Goal: Task Accomplishment & Management: Complete application form

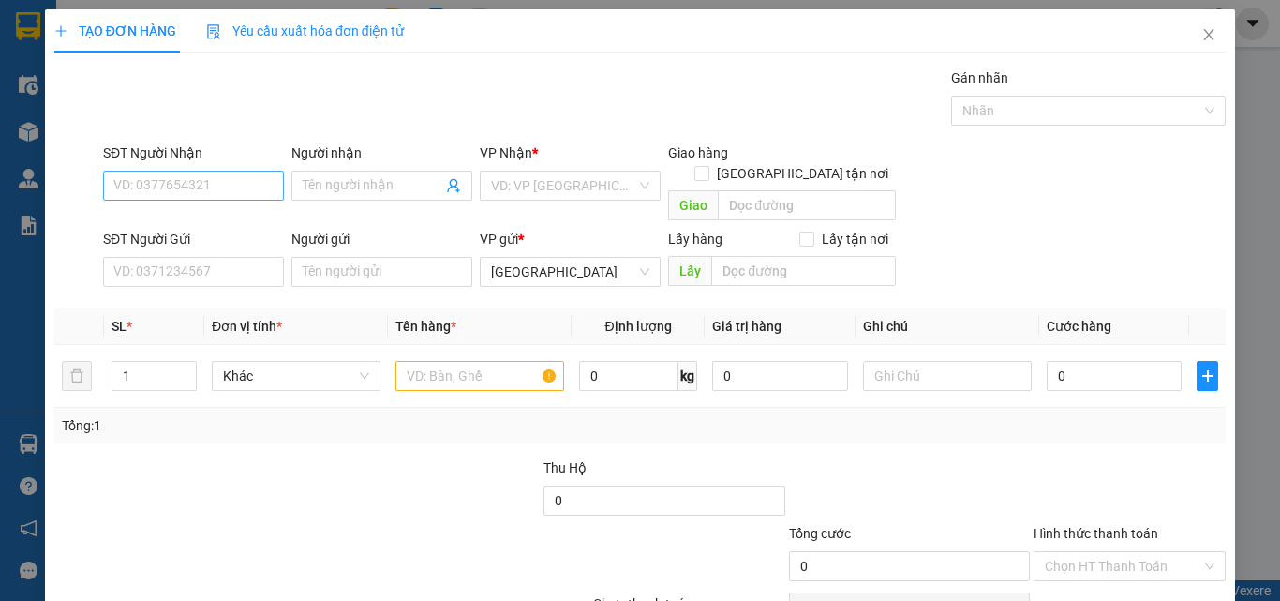
click at [265, 182] on input "SĐT Người Nhận" at bounding box center [193, 186] width 181 height 30
click at [195, 219] on div "0912720011 - [PERSON_NAME]" at bounding box center [205, 223] width 185 height 21
type input "0912720011"
type input "VŨ"
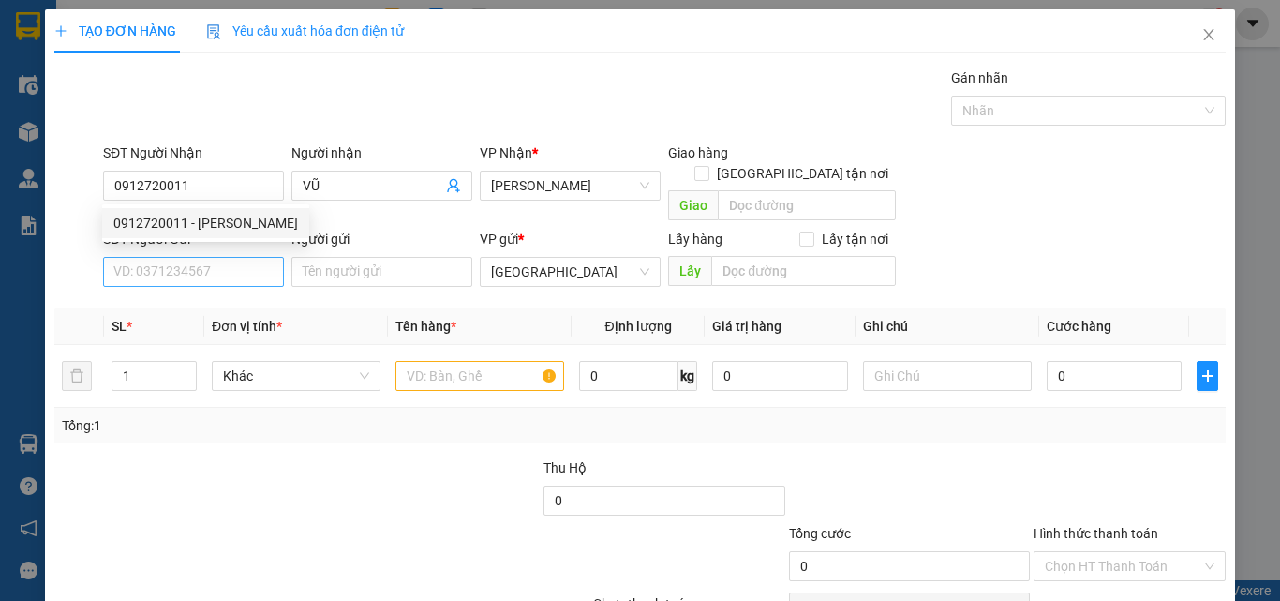
type input "0912720011"
click at [210, 257] on input "SĐT Người Gửi" at bounding box center [193, 272] width 181 height 30
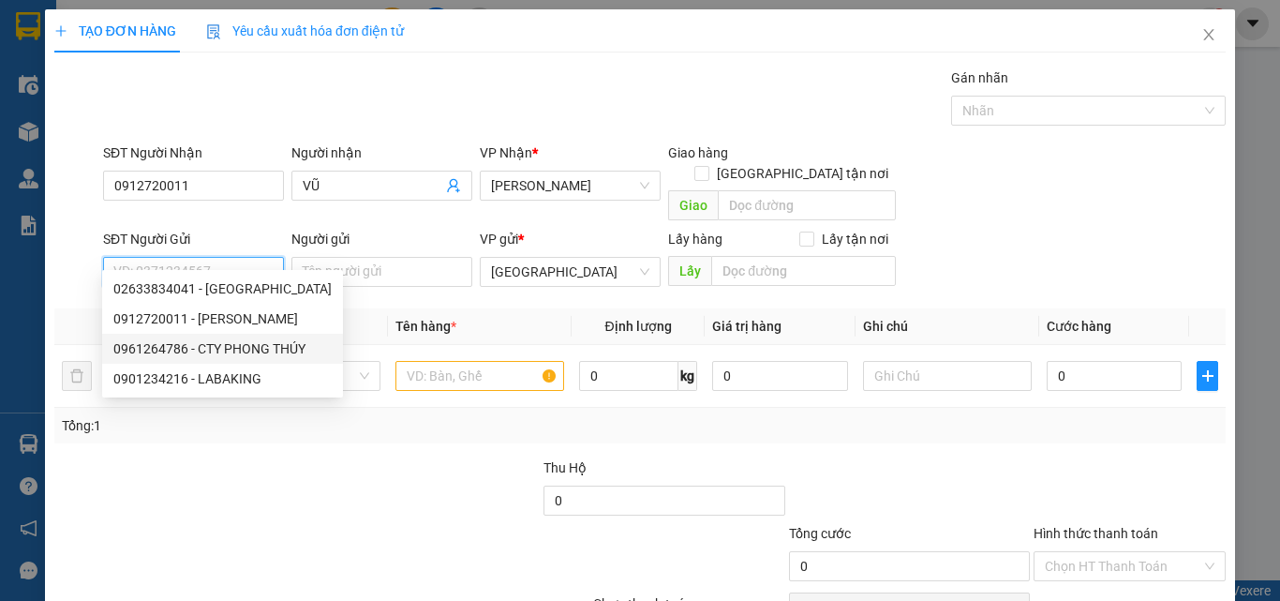
drag, startPoint x: 254, startPoint y: 344, endPoint x: 286, endPoint y: 330, distance: 34.8
click at [255, 345] on div "0961264786 - CTY PHONG THÚY" at bounding box center [222, 348] width 218 height 21
type input "0961264786"
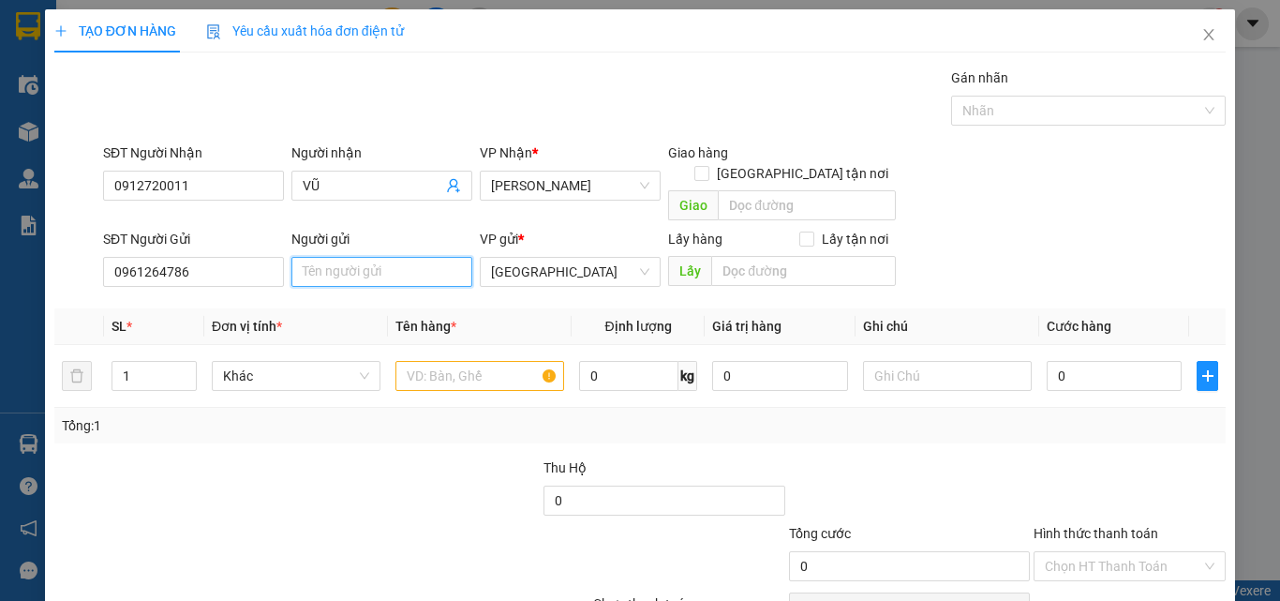
click at [406, 257] on input "Người gửi" at bounding box center [381, 272] width 181 height 30
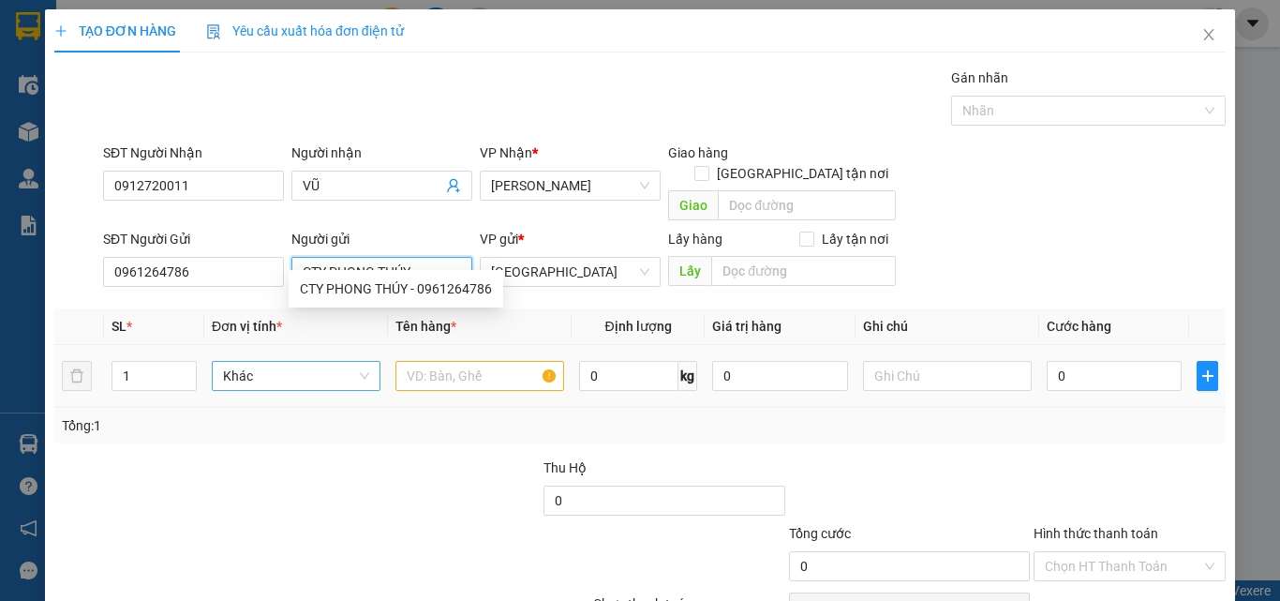
click at [250, 362] on span "Khác" at bounding box center [296, 376] width 146 height 28
type input "CTY PHONG THÚY"
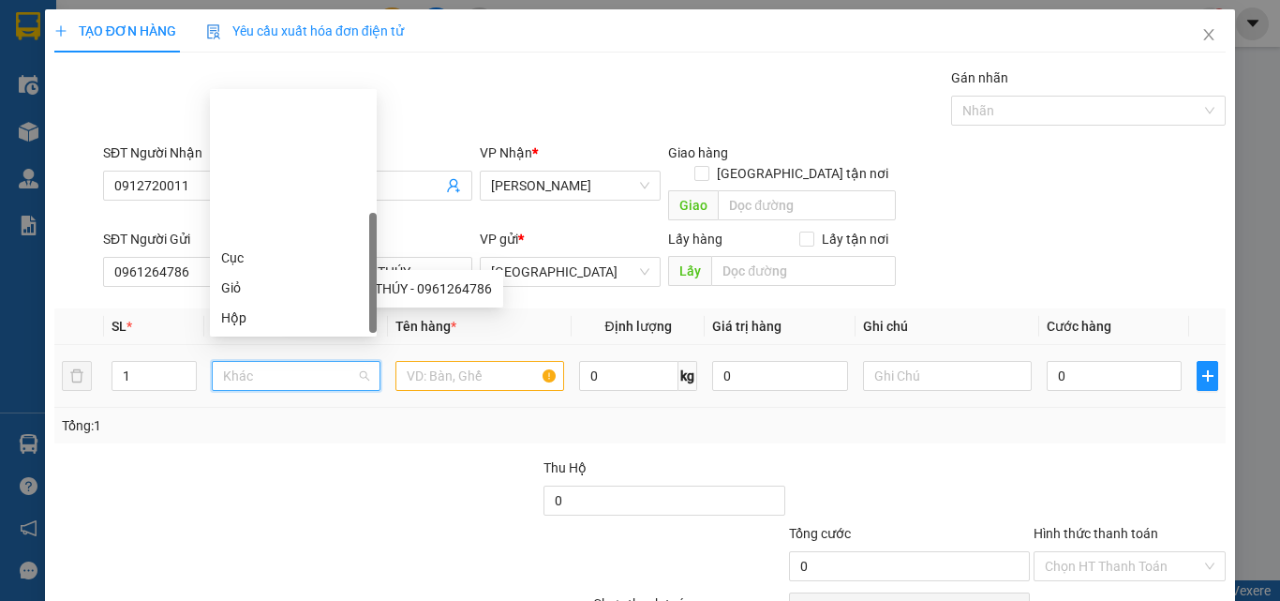
scroll to position [180, 0]
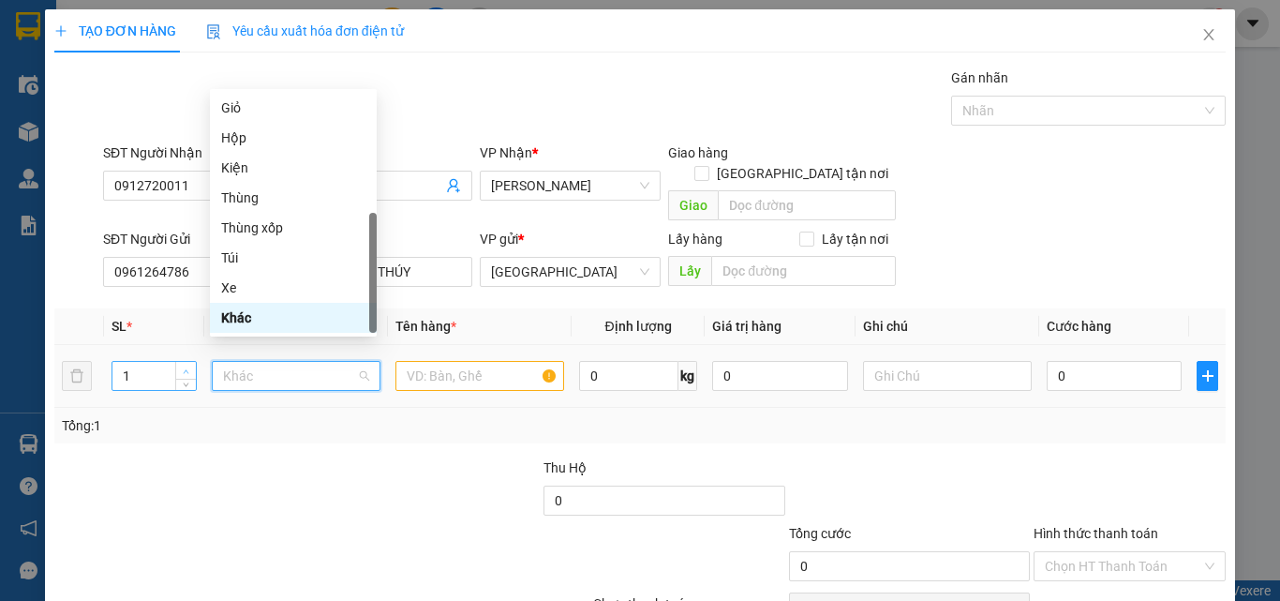
click at [189, 362] on span "Increase Value" at bounding box center [185, 370] width 21 height 17
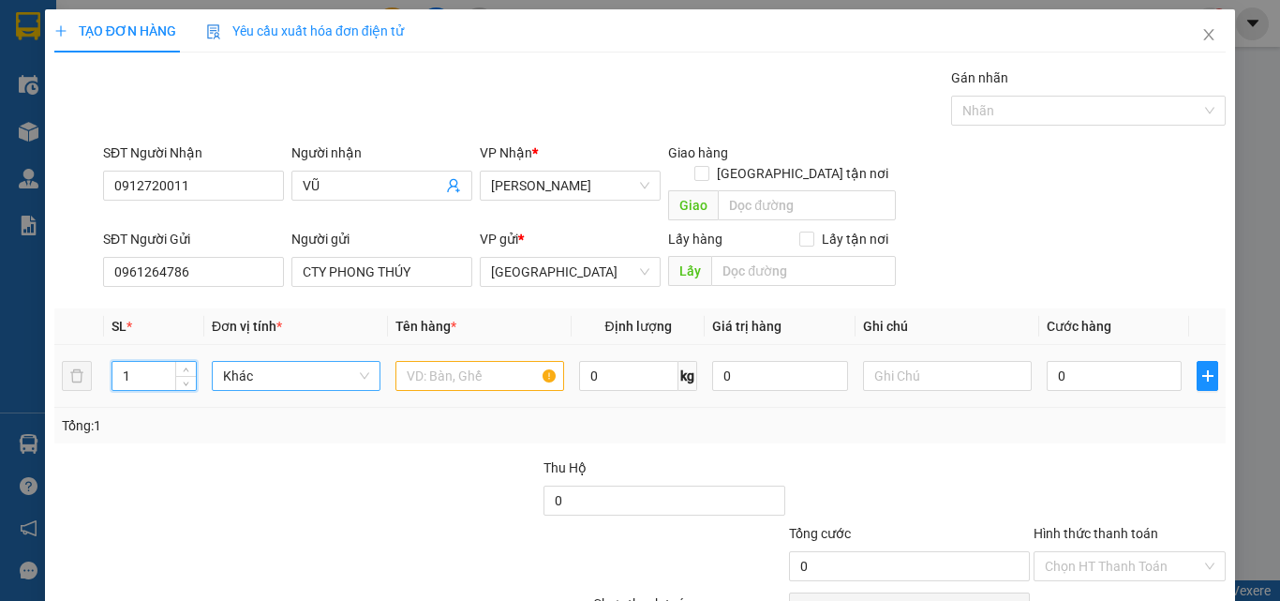
click at [246, 362] on span "Khác" at bounding box center [296, 376] width 146 height 28
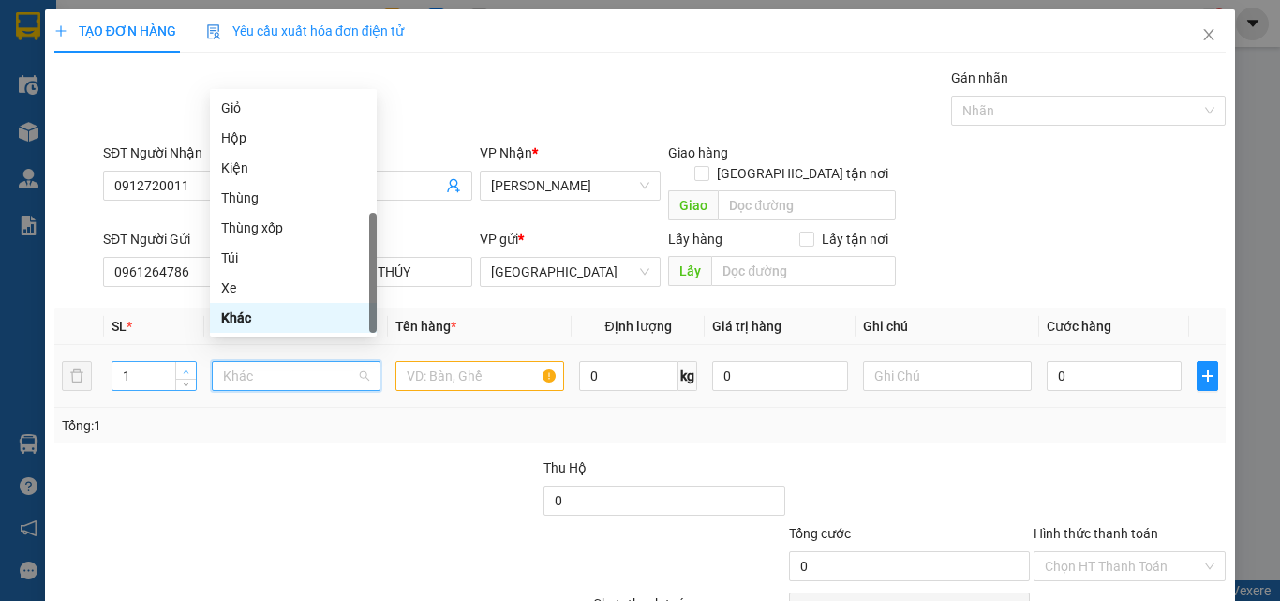
click at [186, 368] on icon "up" at bounding box center [186, 371] width 7 height 7
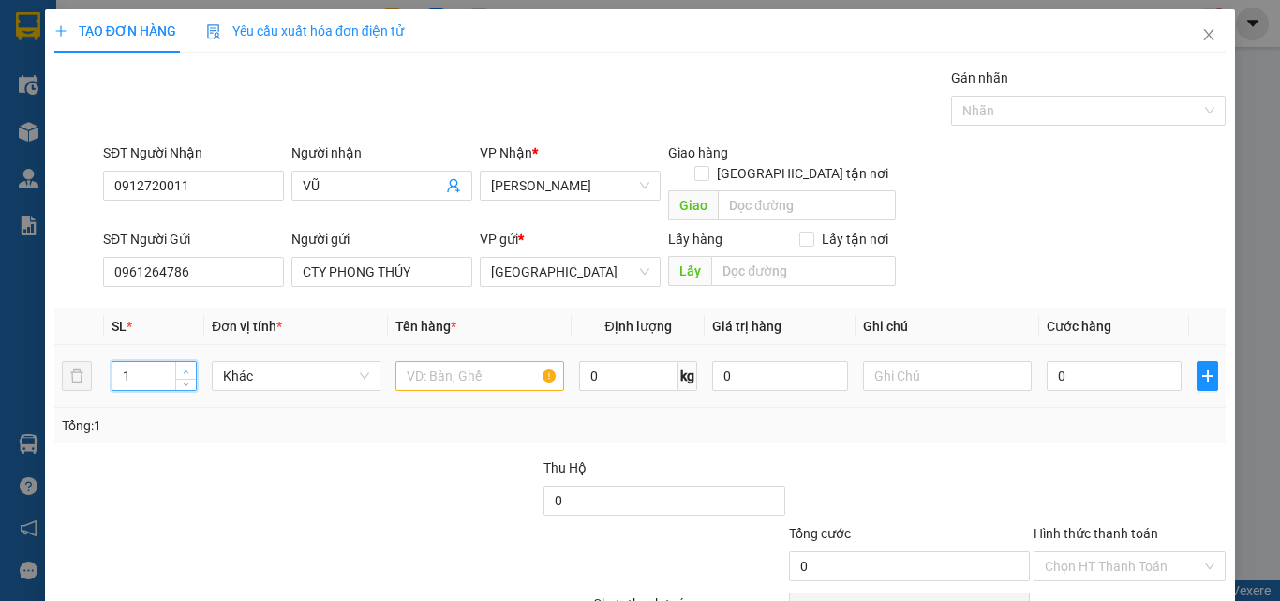
type input "2"
click at [185, 366] on span "up" at bounding box center [186, 371] width 11 height 11
click at [274, 362] on span "Khác" at bounding box center [296, 376] width 146 height 28
type input "T"
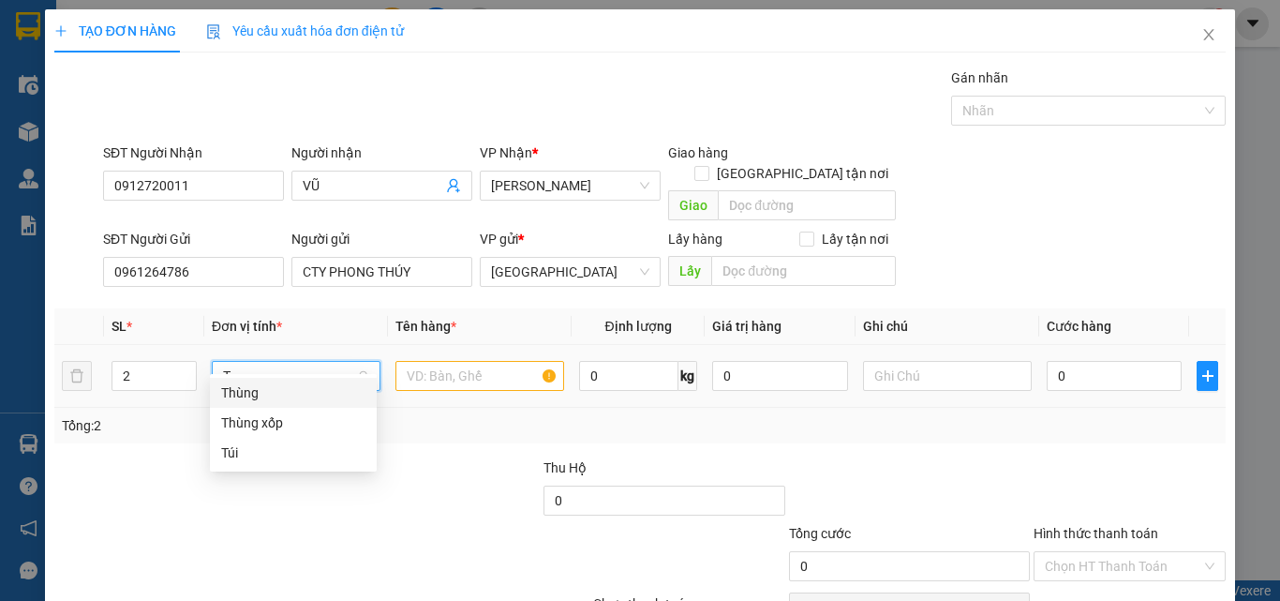
click at [272, 395] on div "Thùng" at bounding box center [293, 392] width 144 height 21
click at [439, 361] on input "text" at bounding box center [480, 376] width 169 height 30
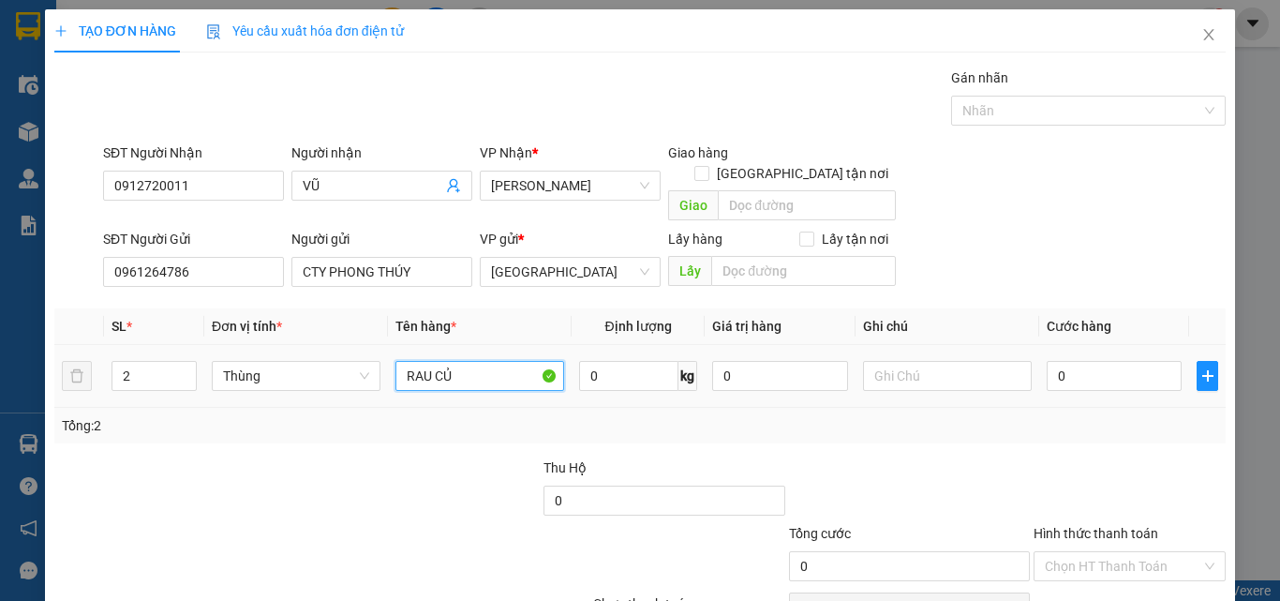
type input "RAU CỦ"
click at [1098, 357] on div "0" at bounding box center [1114, 375] width 135 height 37
click at [1098, 361] on input "0" at bounding box center [1114, 376] width 135 height 30
type input "1"
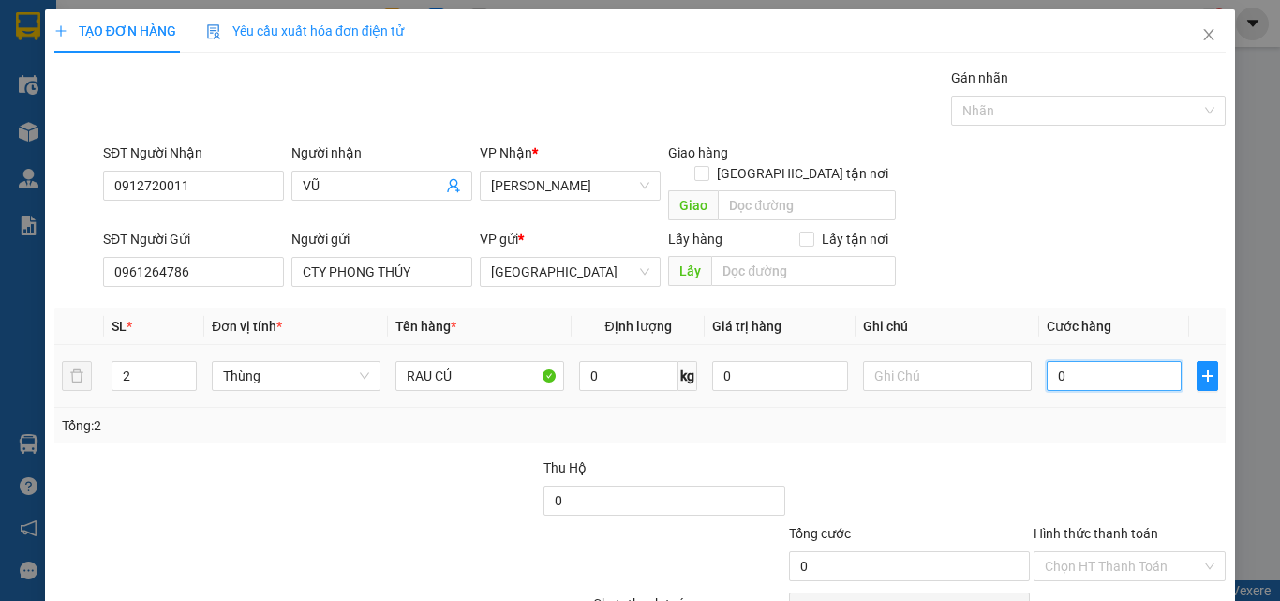
type input "1"
type input "140"
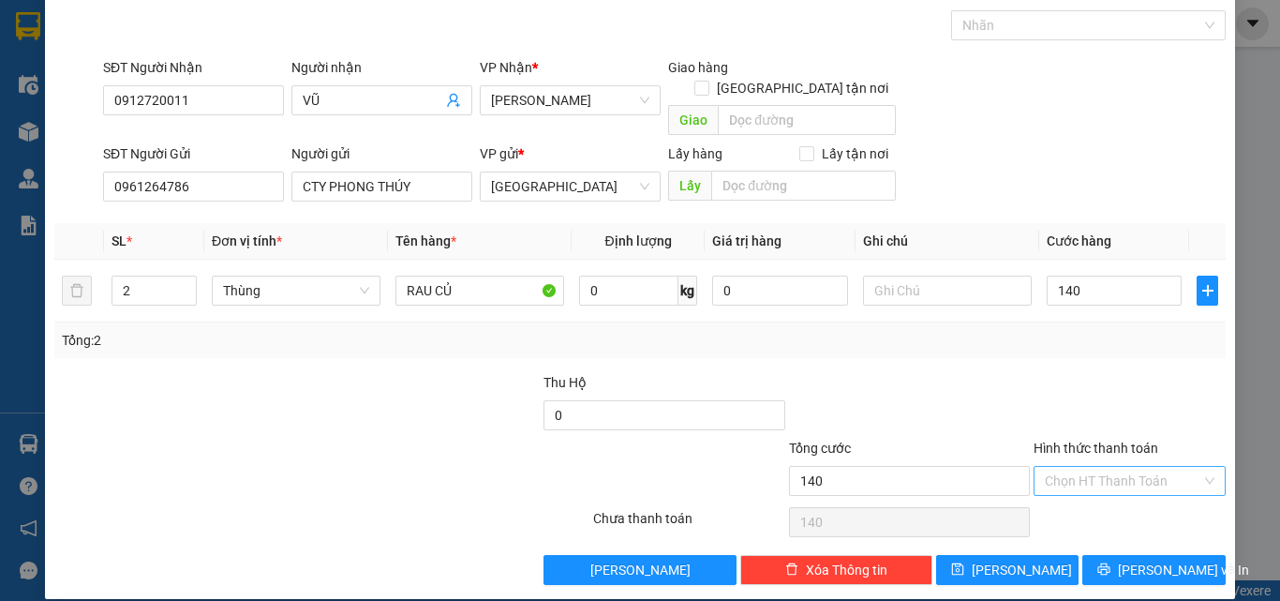
type input "140.000"
click at [1165, 467] on input "Hình thức thanh toán" at bounding box center [1123, 481] width 157 height 28
click at [1153, 496] on div "Tại văn phòng" at bounding box center [1119, 497] width 168 height 21
type input "0"
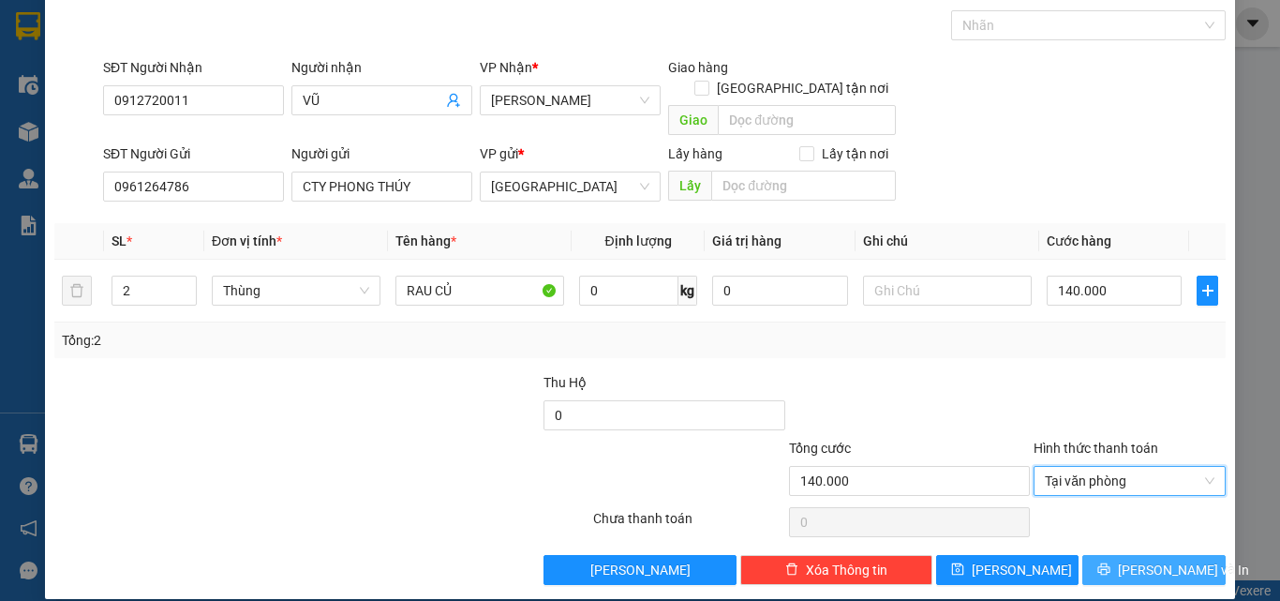
drag, startPoint x: 1159, startPoint y: 553, endPoint x: 1171, endPoint y: 549, distance: 11.9
click at [1160, 560] on span "[PERSON_NAME] và In" at bounding box center [1183, 570] width 131 height 21
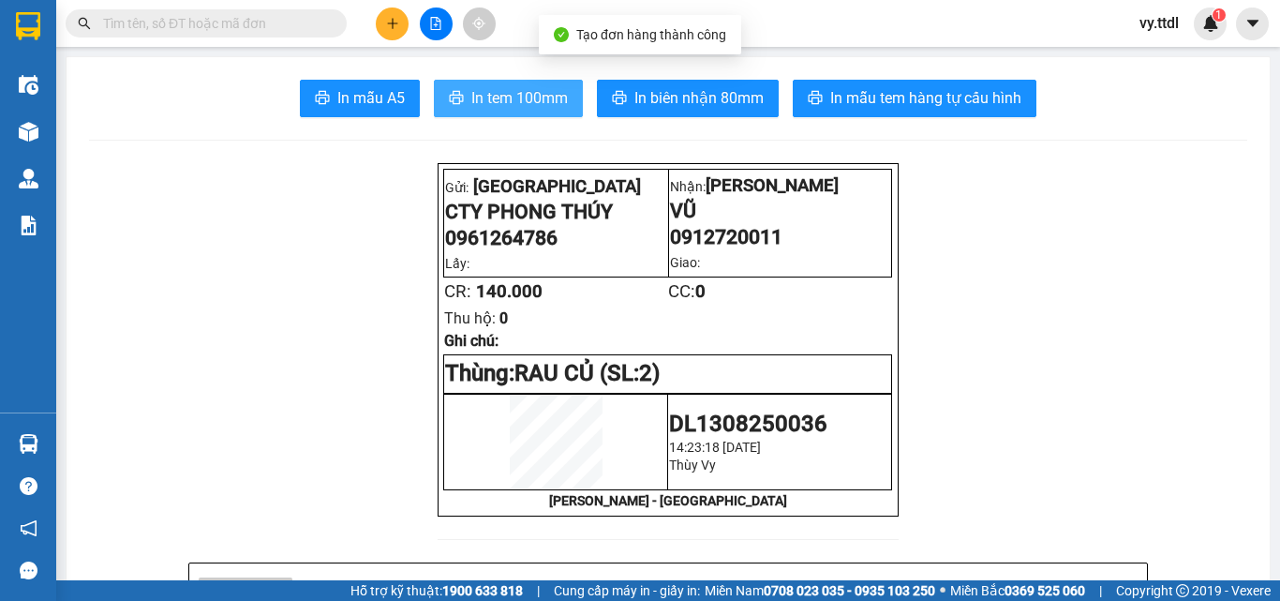
click at [522, 90] on span "In tem 100mm" at bounding box center [519, 97] width 97 height 23
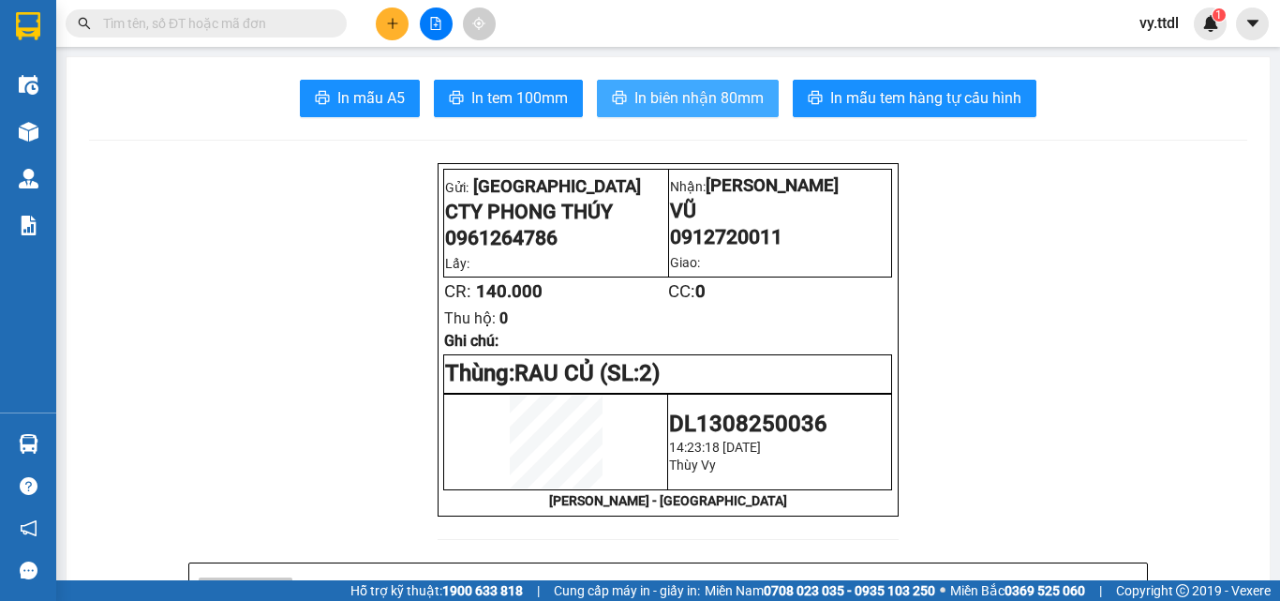
click at [731, 84] on button "In biên nhận 80mm" at bounding box center [688, 98] width 182 height 37
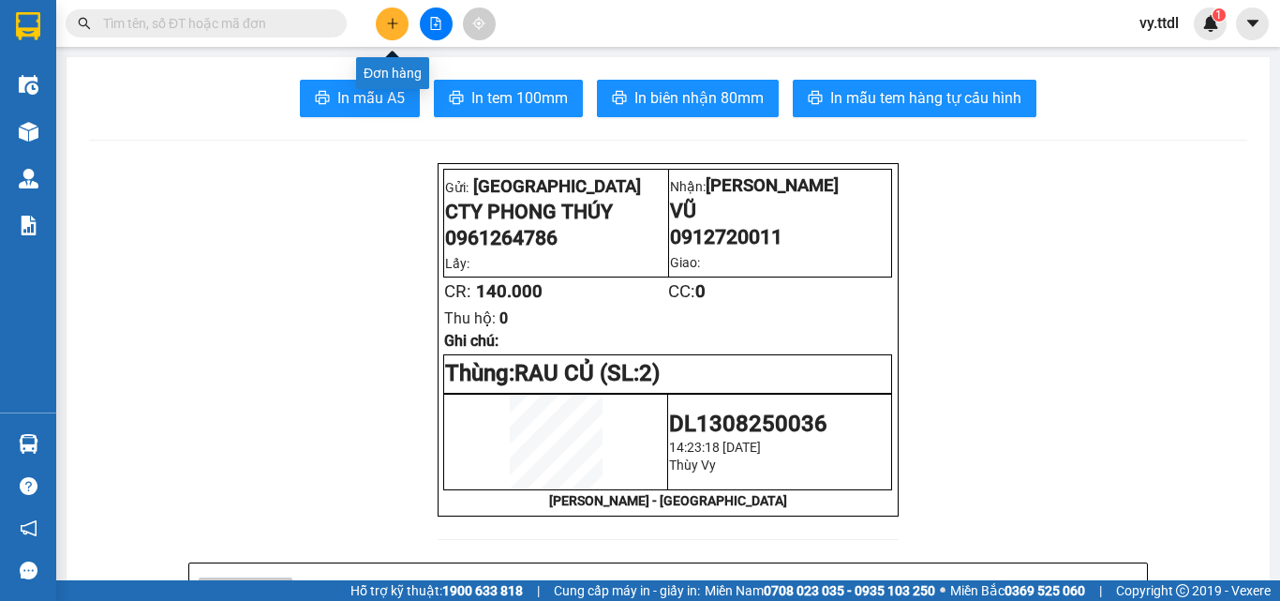
click at [401, 15] on button at bounding box center [392, 23] width 33 height 33
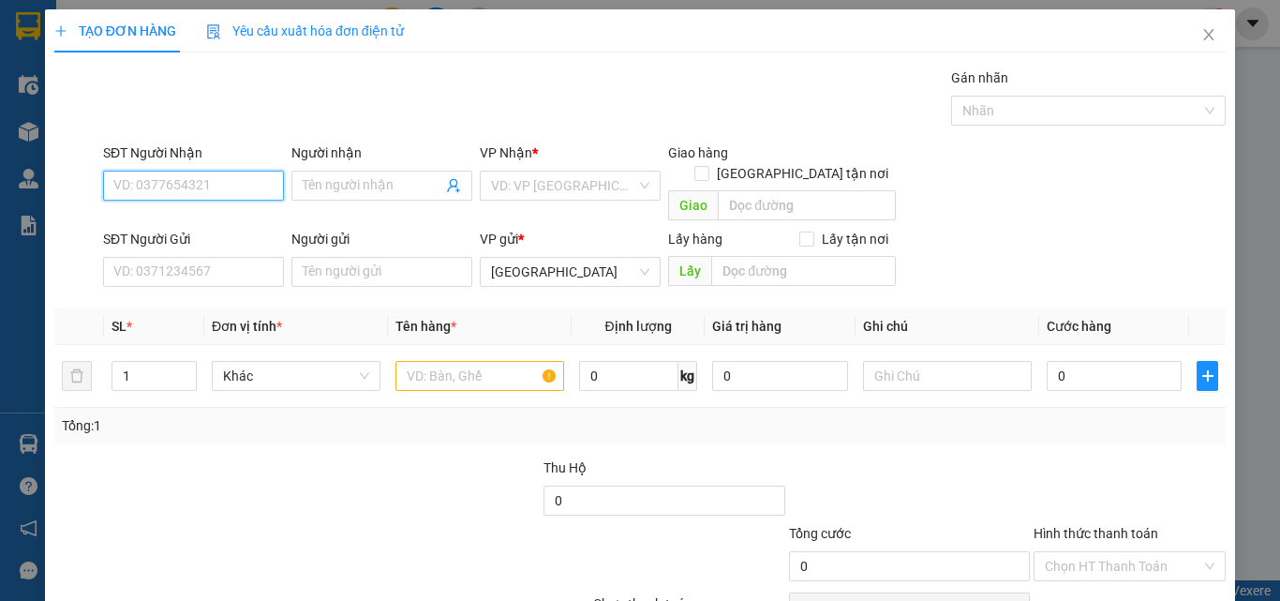
click at [243, 193] on input "SĐT Người Nhận" at bounding box center [193, 186] width 181 height 30
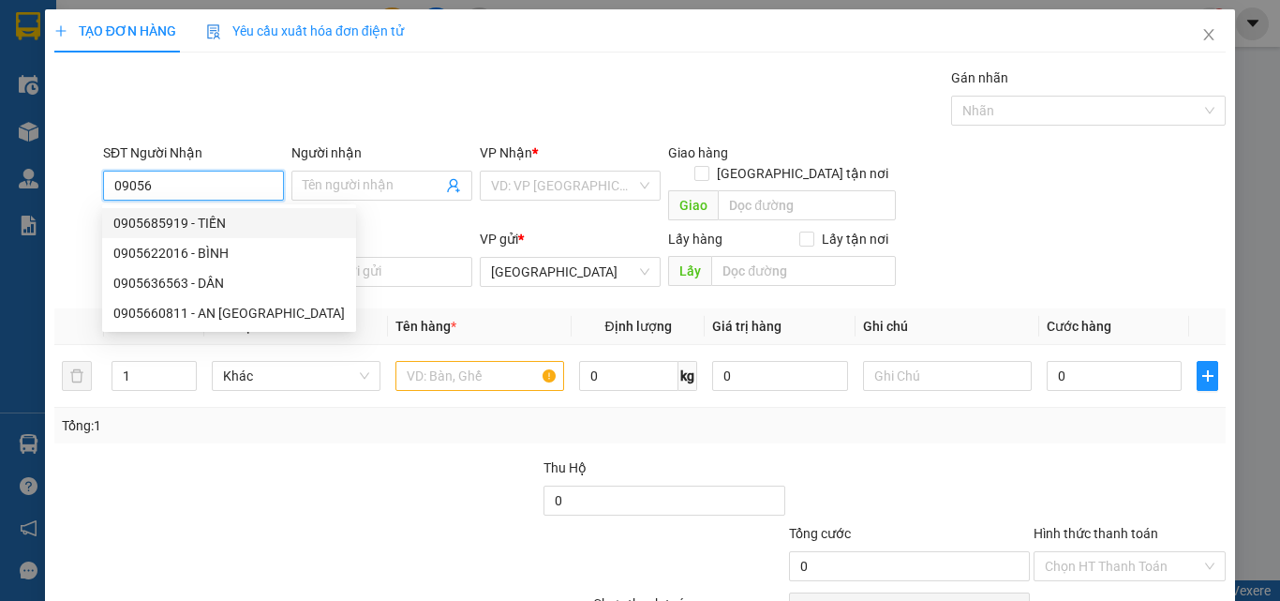
click at [226, 225] on div "0905685919 - TIẾN" at bounding box center [229, 223] width 232 height 21
type input "0905685919"
type input "TIẾN"
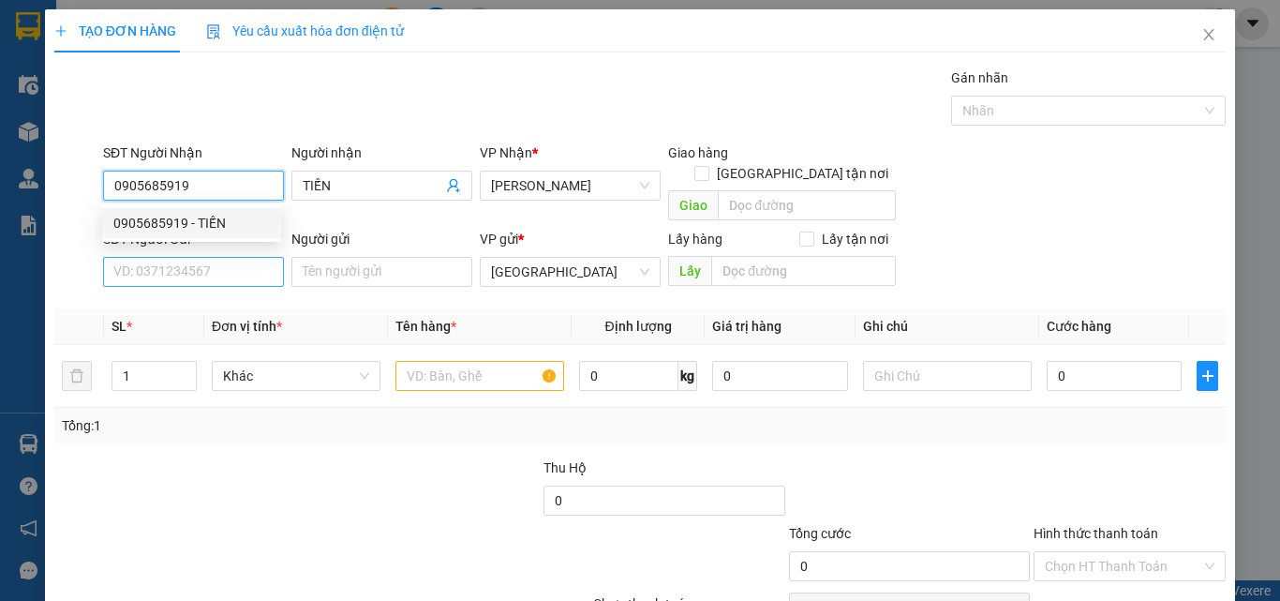
type input "0905685919"
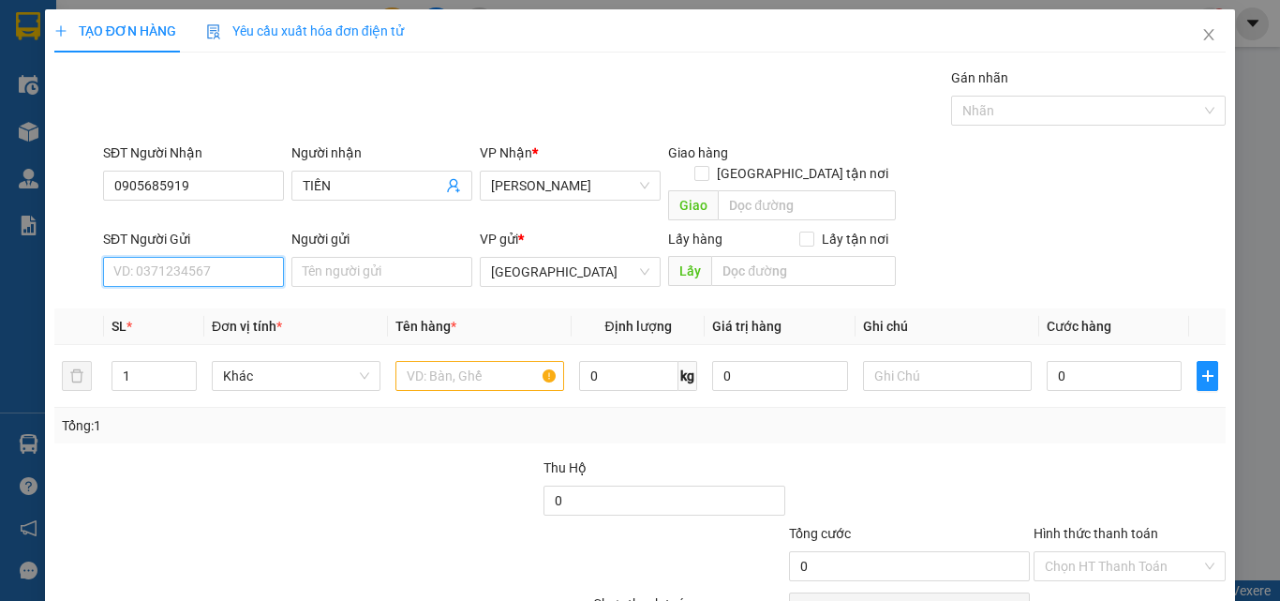
click at [238, 257] on input "SĐT Người Gửi" at bounding box center [193, 272] width 181 height 30
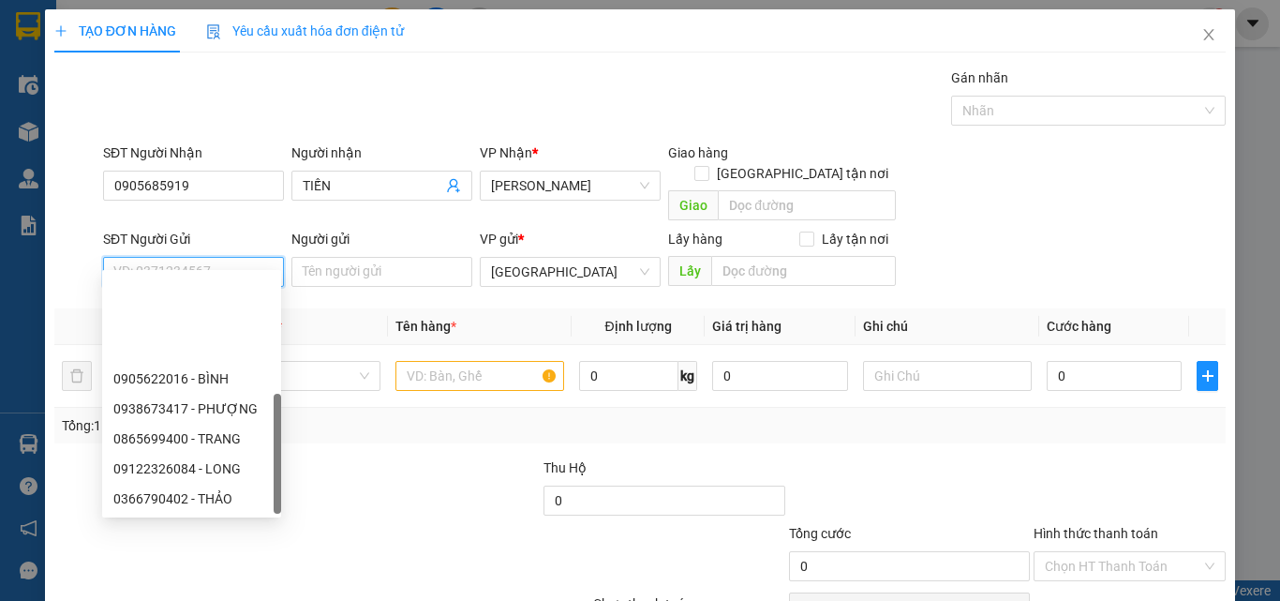
type input "0337162437"
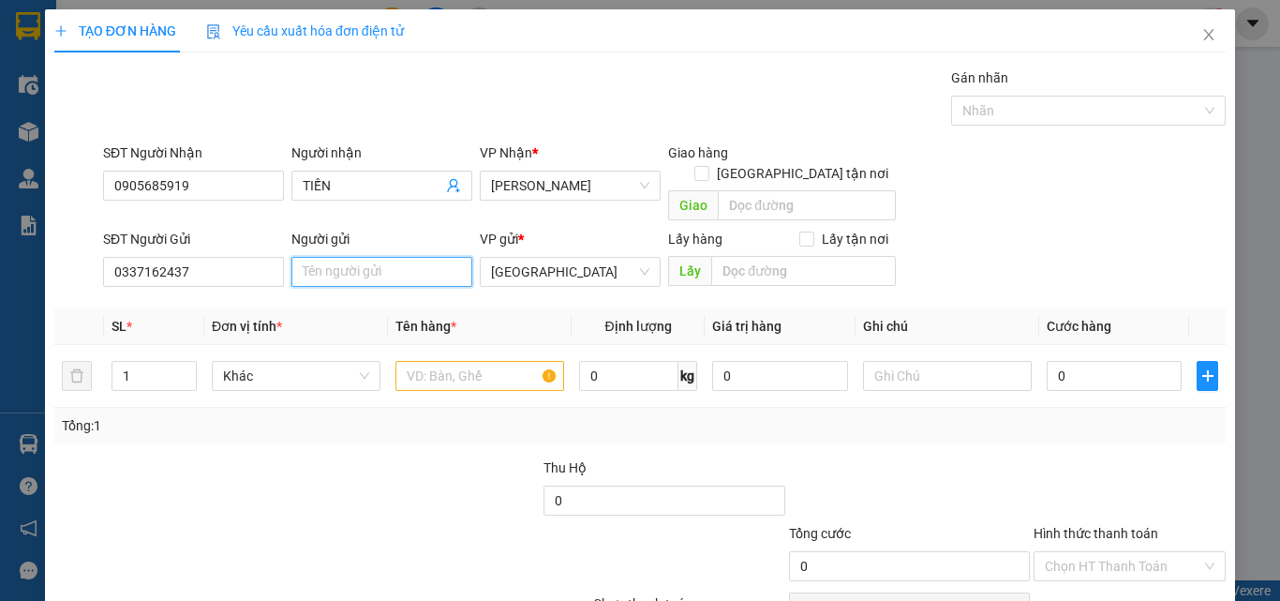
click at [399, 257] on input "Người gửi" at bounding box center [381, 272] width 181 height 30
type input "LINH"
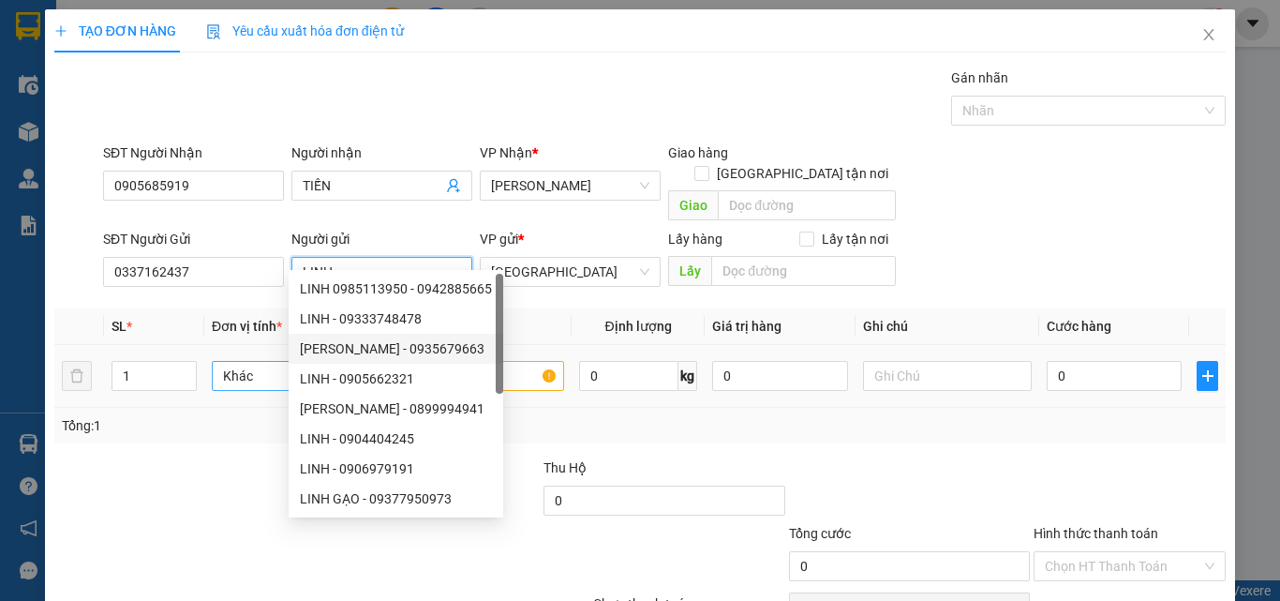
click at [327, 361] on div "[PERSON_NAME] - 0935679663" at bounding box center [396, 349] width 215 height 30
type input "0935679663"
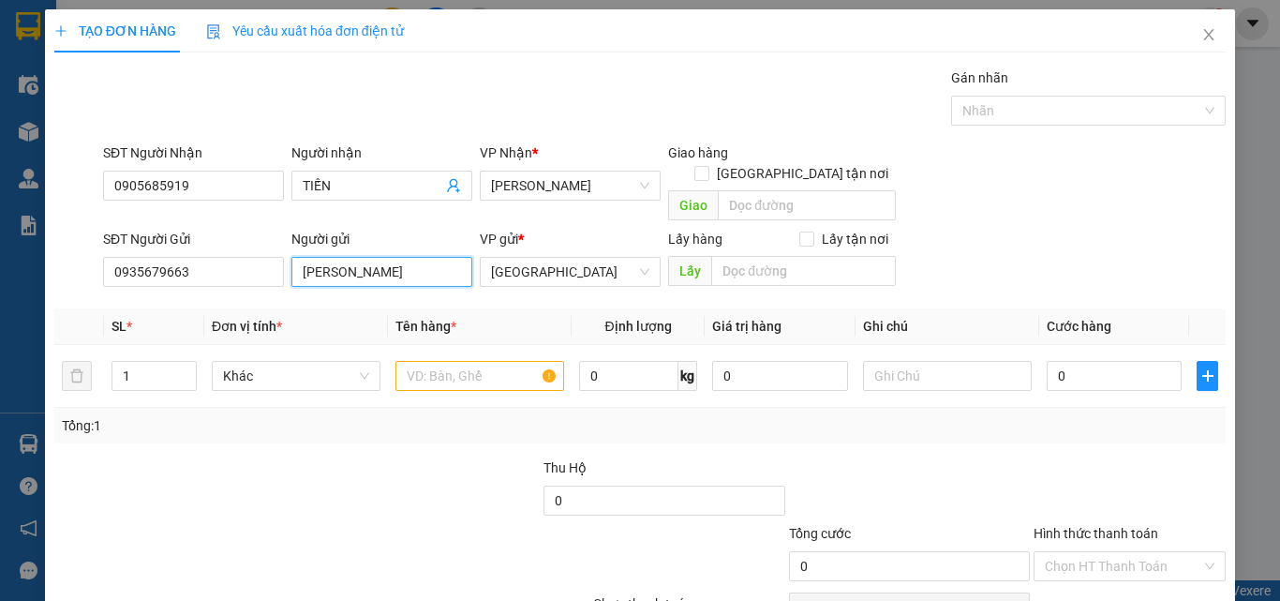
drag, startPoint x: 404, startPoint y: 246, endPoint x: 24, endPoint y: 287, distance: 381.7
click at [24, 287] on div "TẠO ĐƠN HÀNG Yêu cầu xuất hóa đơn điện tử Transit Pickup Surcharge Ids Transit …" at bounding box center [640, 300] width 1280 height 601
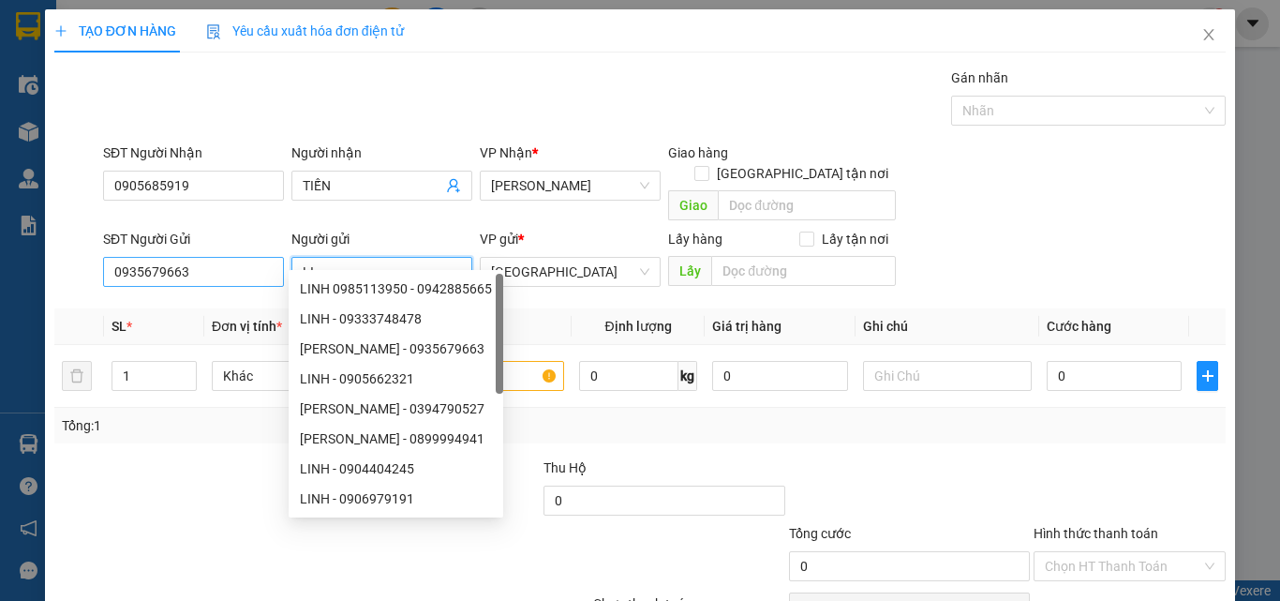
type input "LI"
drag, startPoint x: 261, startPoint y: 245, endPoint x: 0, endPoint y: 290, distance: 265.3
click at [0, 290] on div "TẠO ĐƠN HÀNG Yêu cầu xuất hóa đơn điện tử Transit Pickup Surcharge Ids Transit …" at bounding box center [640, 300] width 1280 height 601
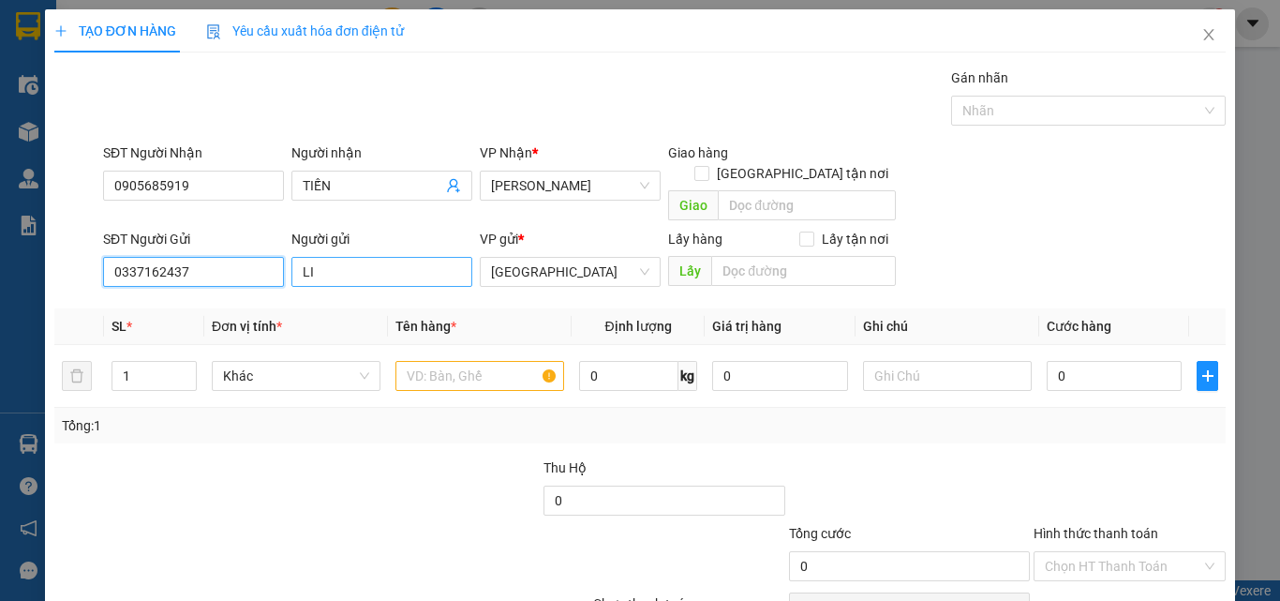
type input "0337162437"
click at [371, 257] on input "LI" at bounding box center [381, 272] width 181 height 30
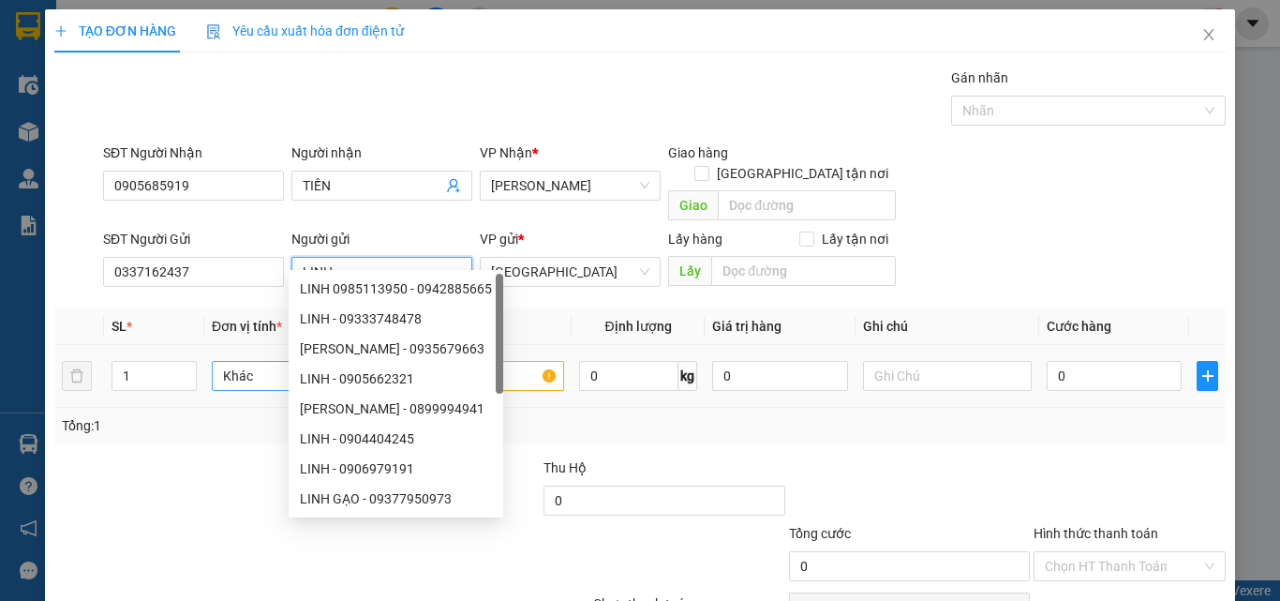
click at [249, 366] on span "Khác" at bounding box center [296, 376] width 146 height 28
type input "LINH"
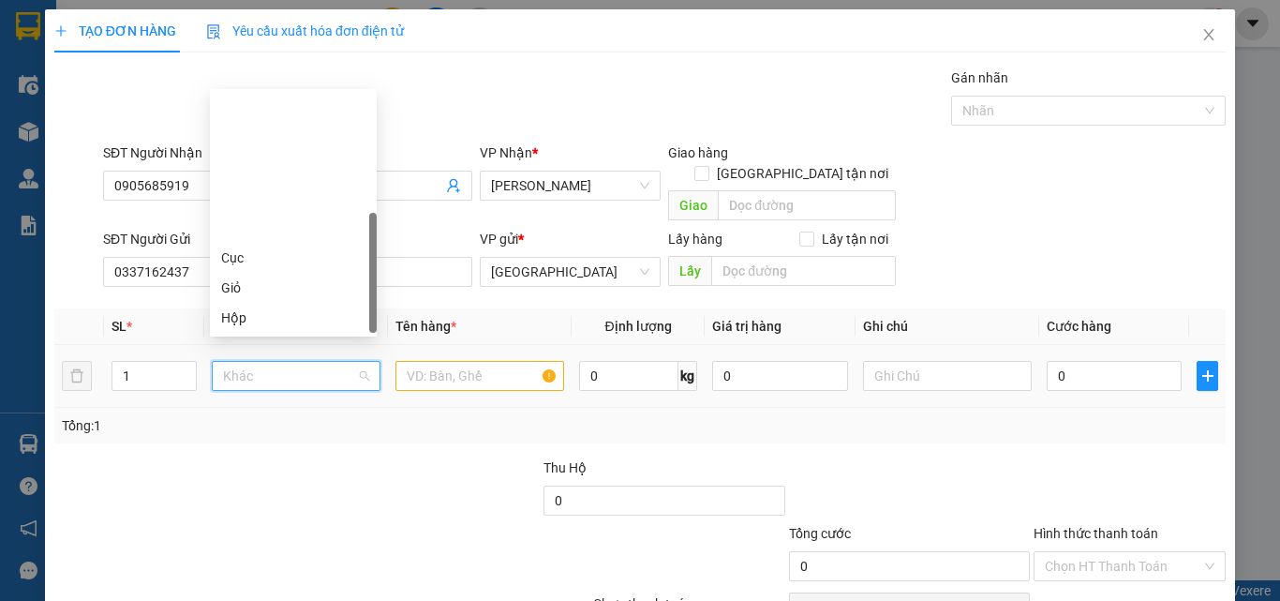
type input "T"
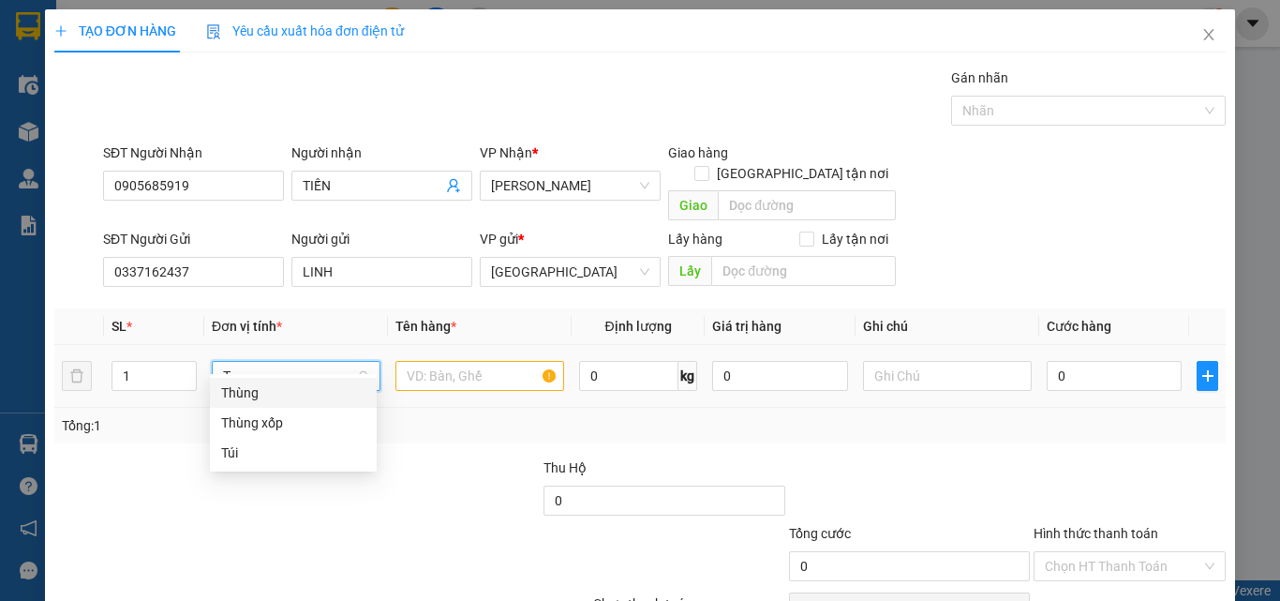
click at [284, 387] on div "Thùng" at bounding box center [293, 392] width 144 height 21
click at [452, 364] on input "text" at bounding box center [480, 376] width 169 height 30
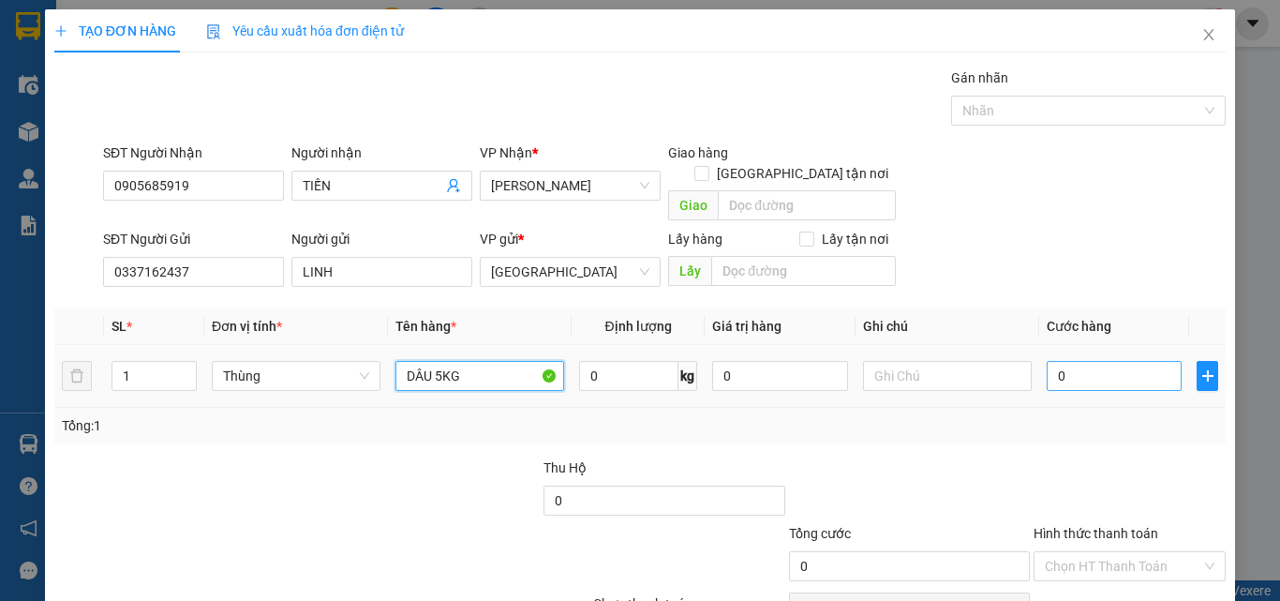
type input "DÂU 5KG"
click at [1086, 361] on input "0" at bounding box center [1114, 376] width 135 height 30
type input "5"
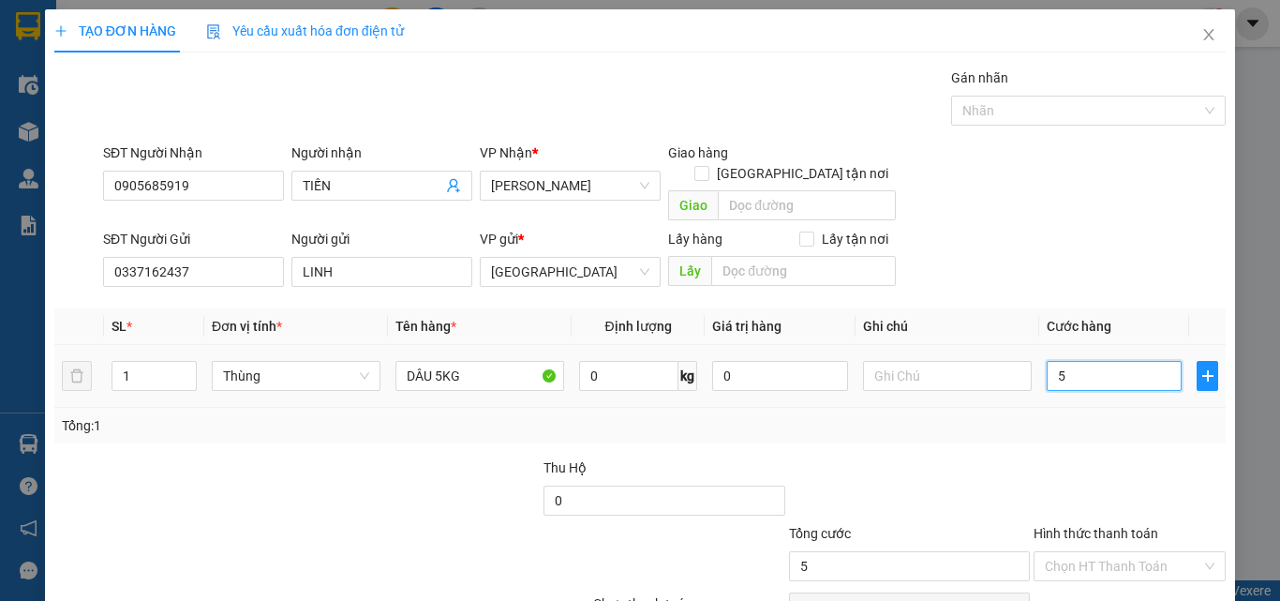
type input "50"
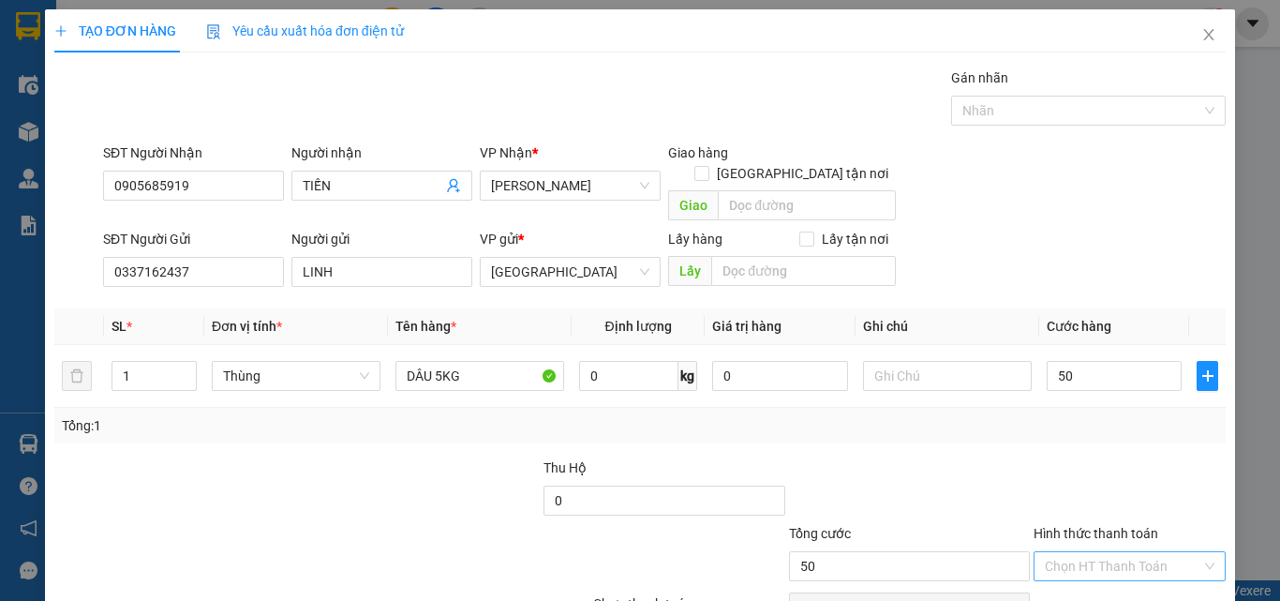
type input "50.000"
click at [1138, 552] on input "Hình thức thanh toán" at bounding box center [1123, 566] width 157 height 28
click at [1140, 568] on div "Tại văn phòng" at bounding box center [1118, 583] width 190 height 30
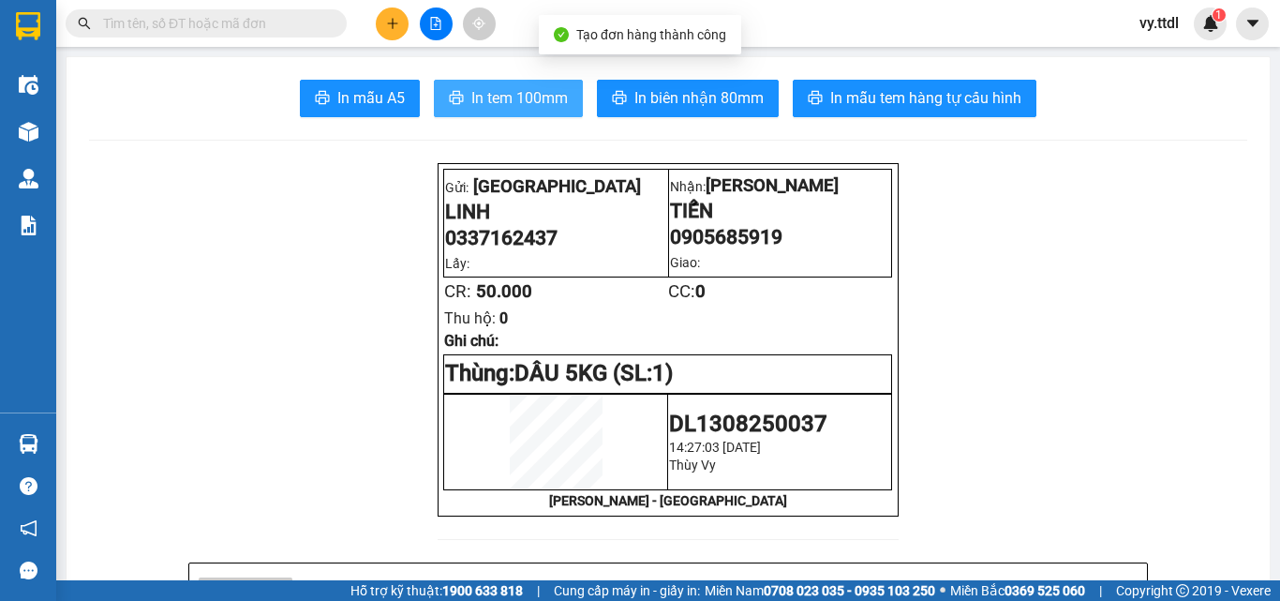
click at [525, 100] on span "In tem 100mm" at bounding box center [519, 97] width 97 height 23
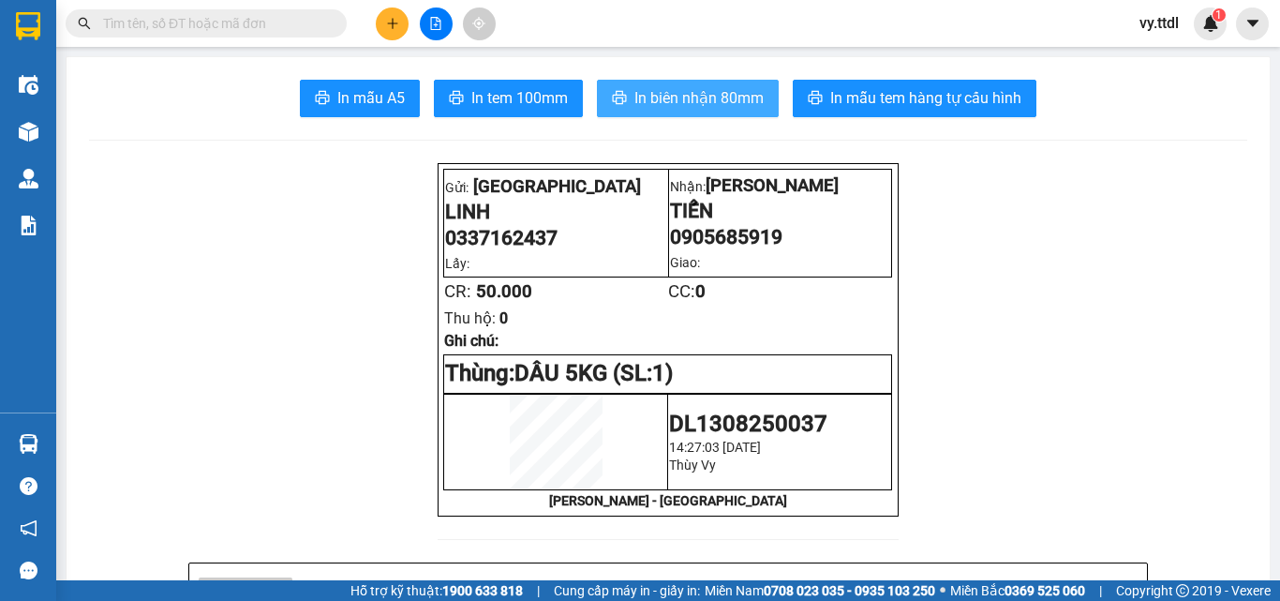
click at [743, 111] on button "In biên nhận 80mm" at bounding box center [688, 98] width 182 height 37
